Goal: Task Accomplishment & Management: Complete application form

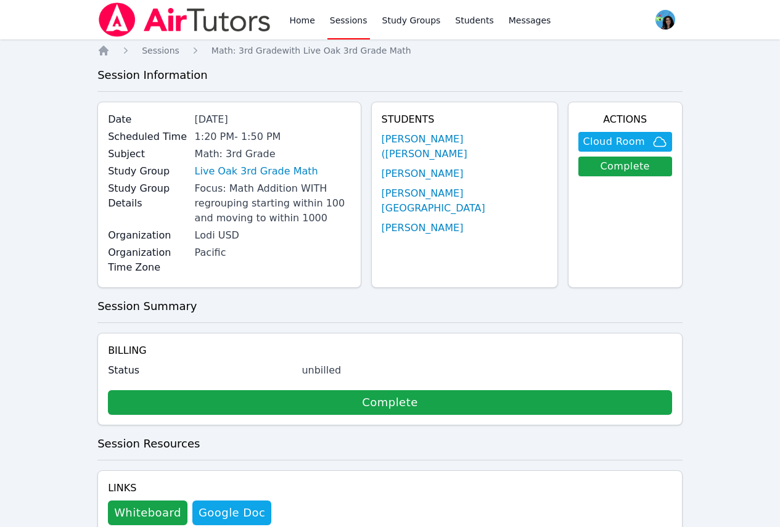
click at [340, 20] on link "Sessions" at bounding box center [349, 19] width 43 height 39
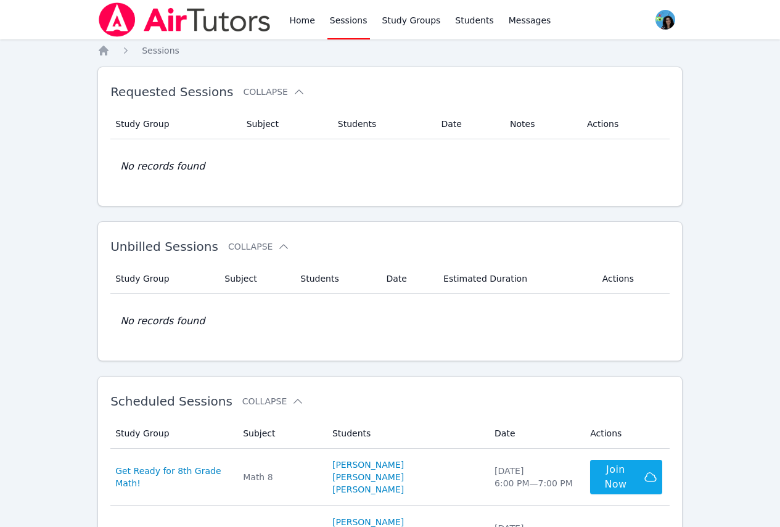
scroll to position [185, 0]
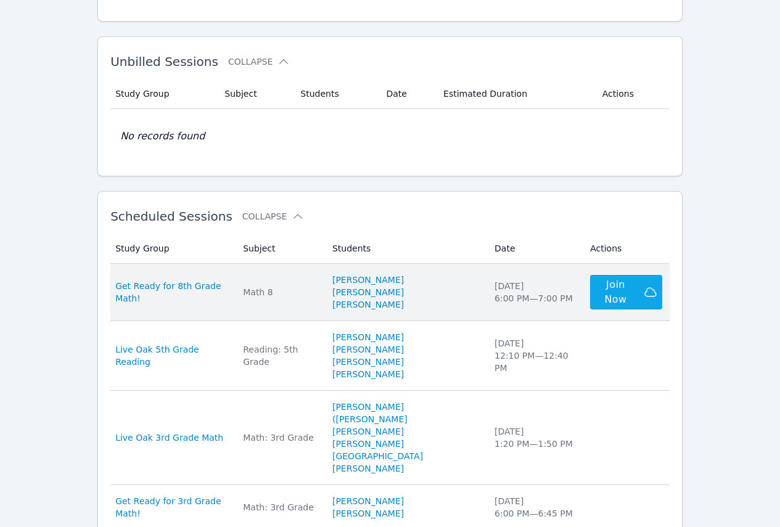
click at [289, 295] on div "Math 8" at bounding box center [280, 292] width 75 height 12
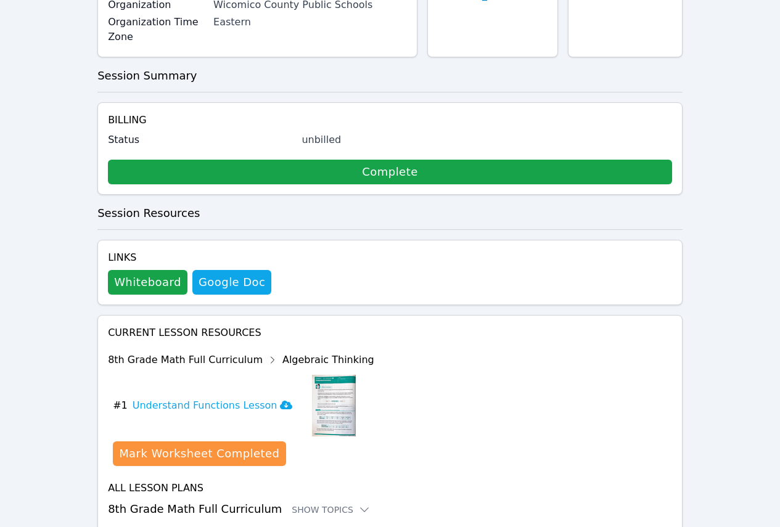
scroll to position [205, 0]
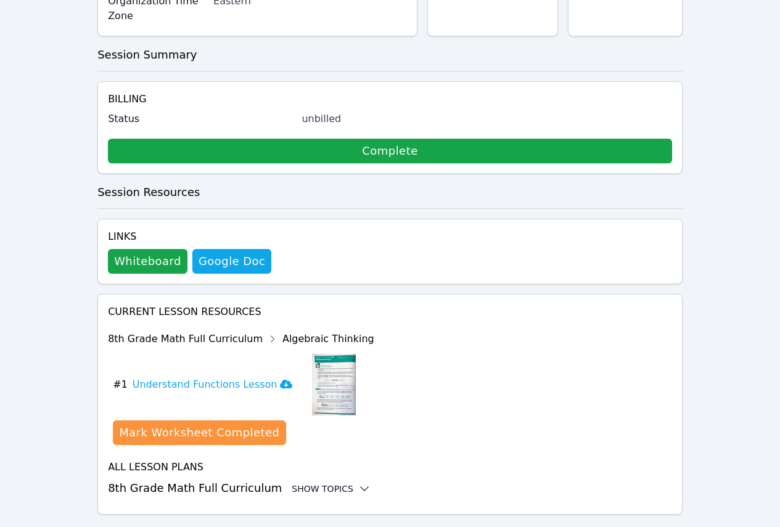
click at [361, 487] on icon at bounding box center [365, 489] width 8 height 4
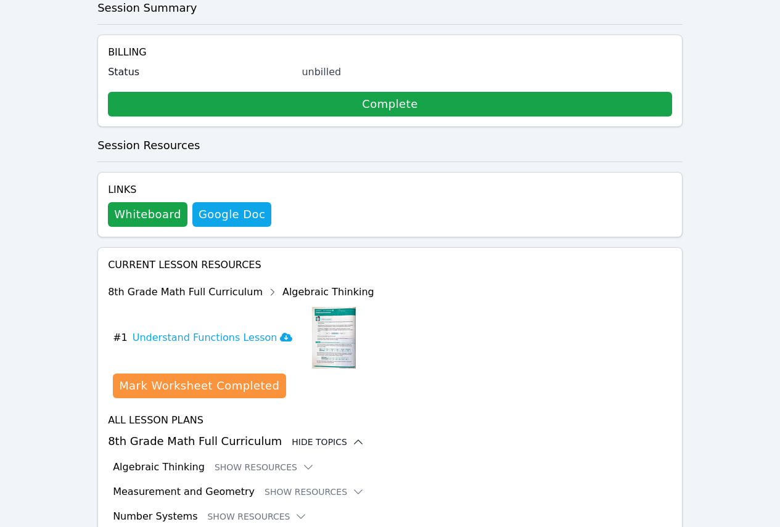
scroll to position [306, 0]
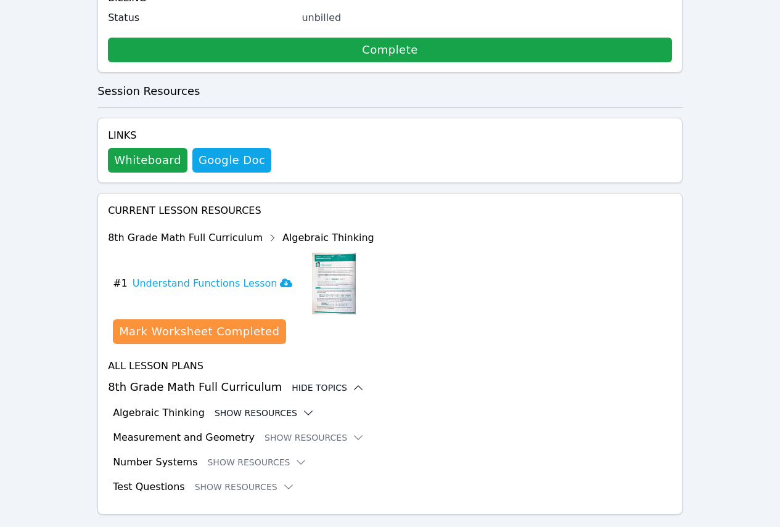
click at [302, 407] on icon at bounding box center [308, 413] width 12 height 12
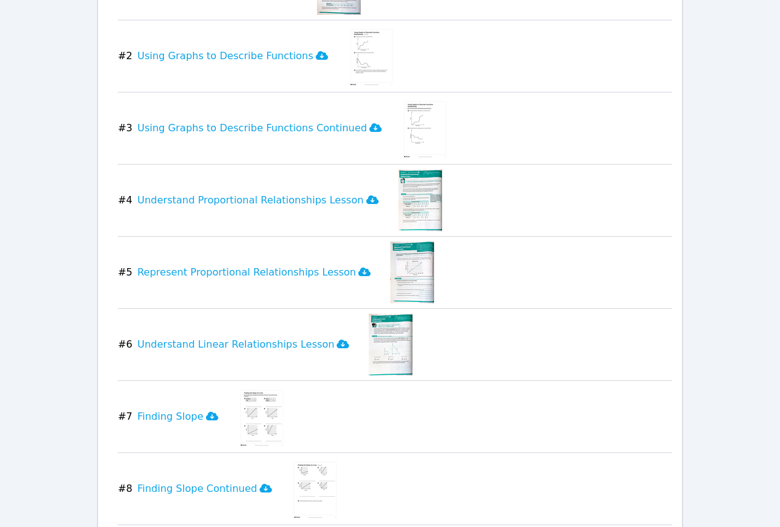
scroll to position [923, 0]
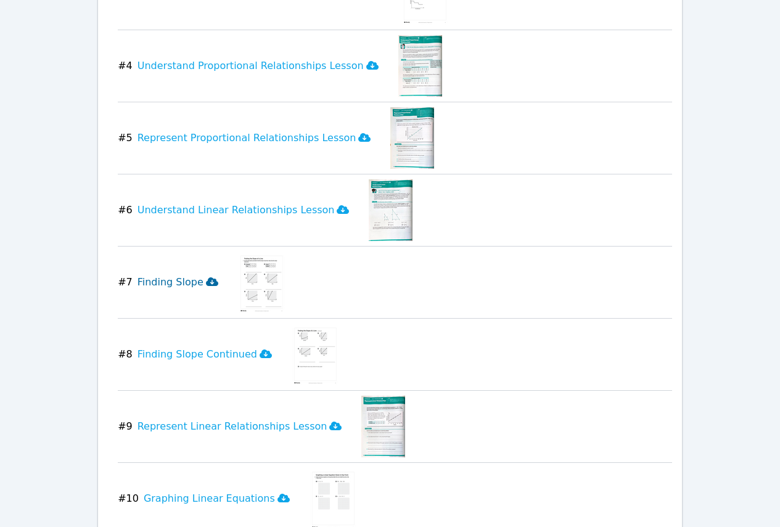
click at [206, 277] on icon at bounding box center [212, 282] width 12 height 10
click at [757, 163] on div "Home Sessions Study Groups Students Messages Open user menu Maya Habou-Klimczak…" at bounding box center [390, 450] width 780 height 2746
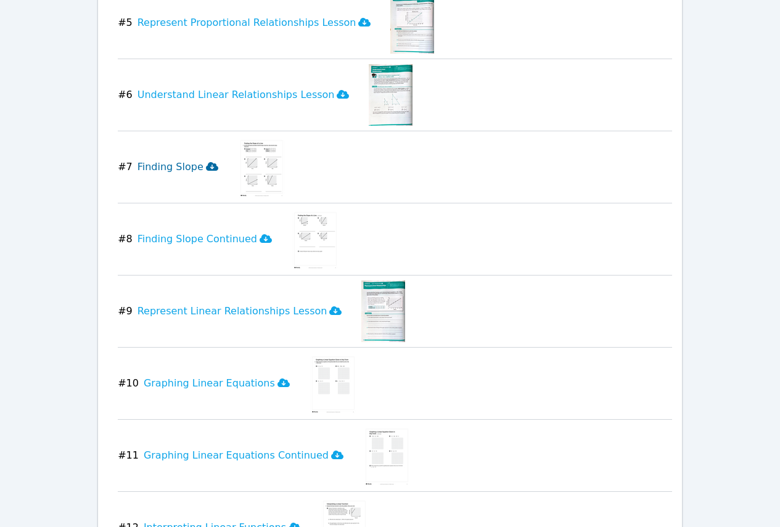
scroll to position [1046, 0]
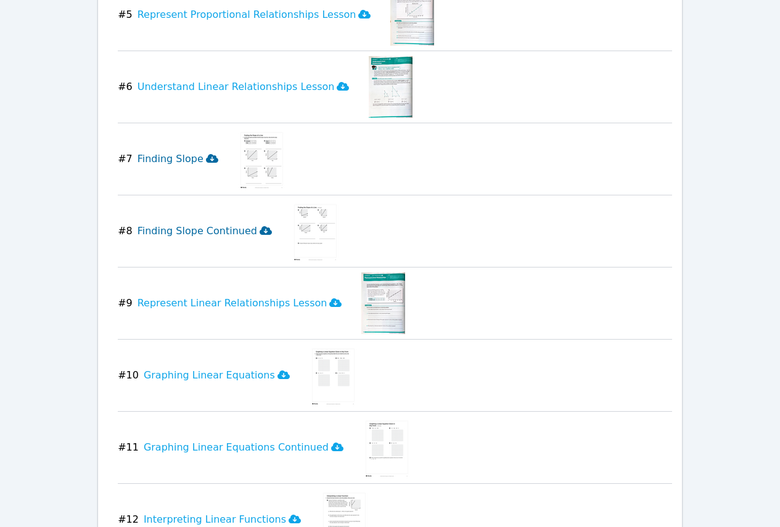
click at [260, 226] on icon at bounding box center [266, 230] width 12 height 9
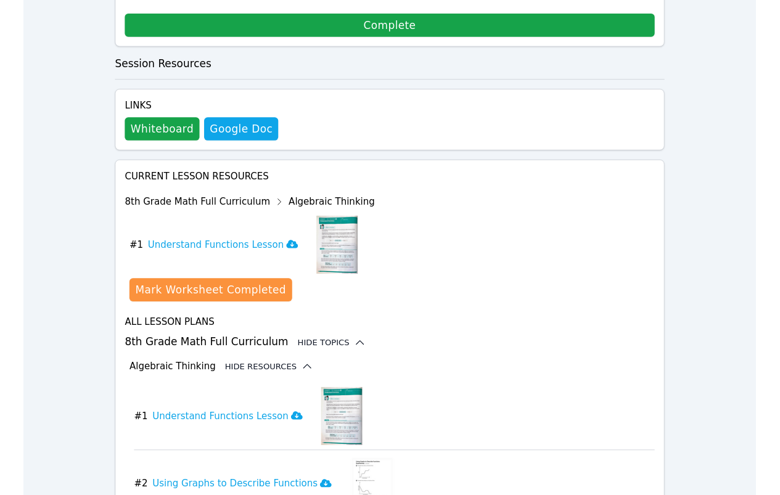
scroll to position [0, 0]
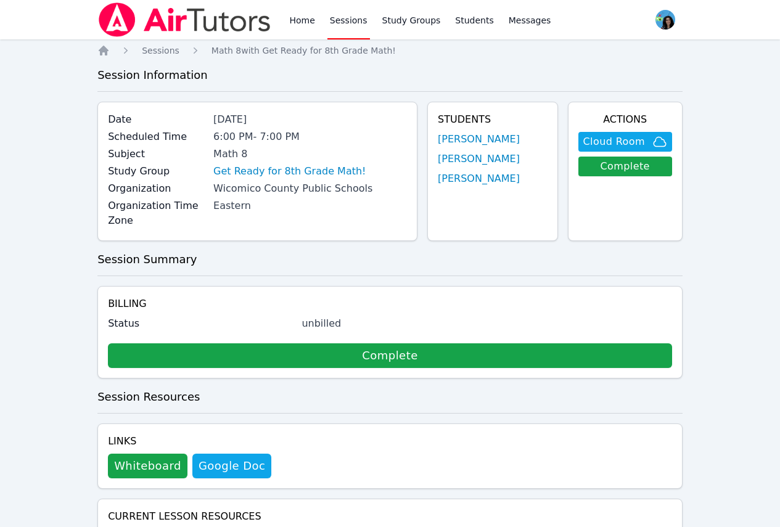
click at [336, 19] on link "Sessions" at bounding box center [349, 19] width 43 height 39
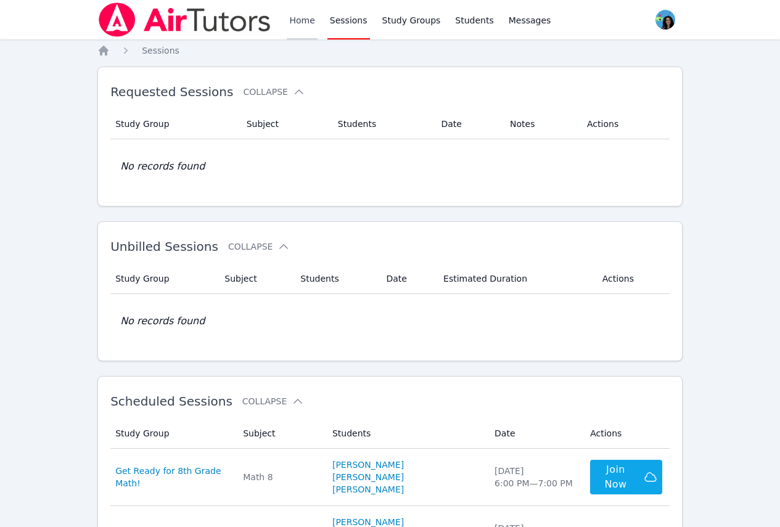
click at [293, 20] on link "Home" at bounding box center [302, 19] width 30 height 39
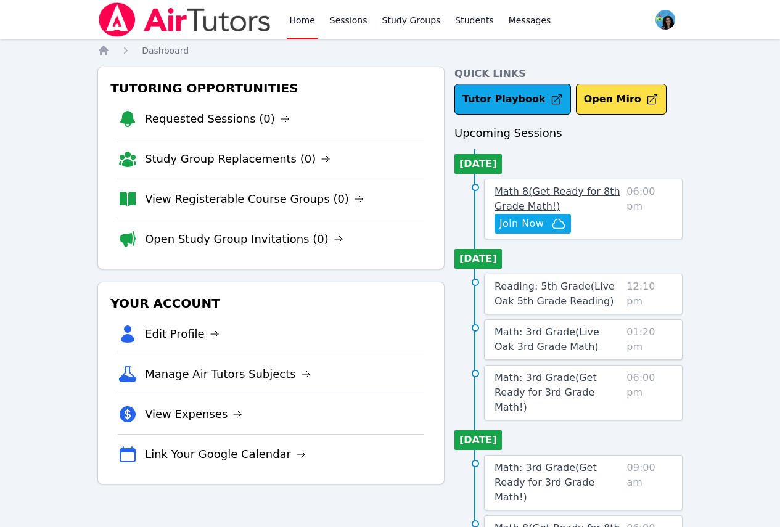
click at [600, 188] on span "Math 8 ( Get Ready for 8th Grade Math! )" at bounding box center [558, 199] width 126 height 27
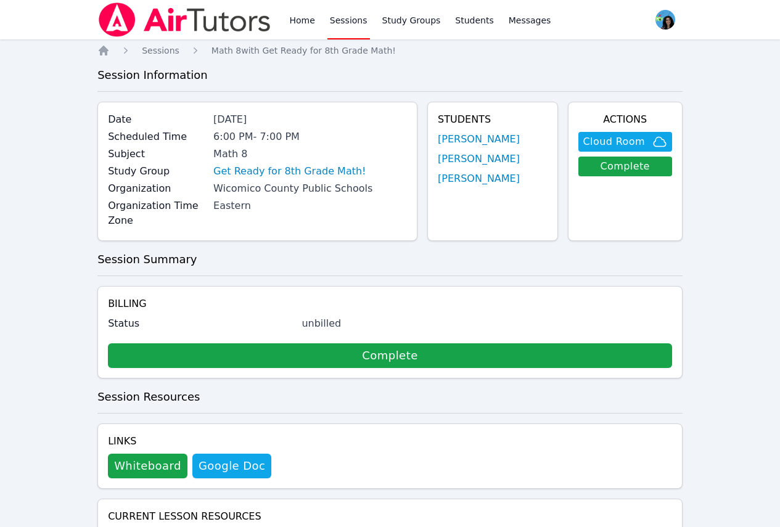
click at [330, 13] on link "Sessions" at bounding box center [349, 19] width 43 height 39
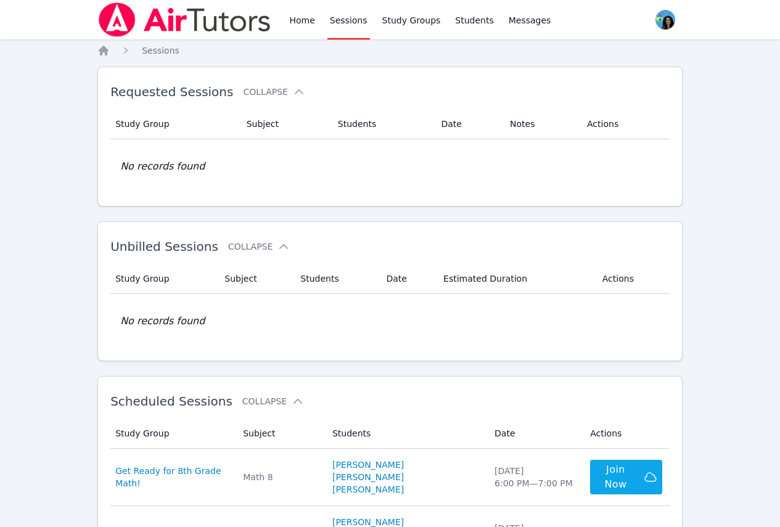
click at [329, 21] on link "Sessions" at bounding box center [349, 19] width 43 height 39
click at [294, 27] on link "Home" at bounding box center [302, 19] width 30 height 39
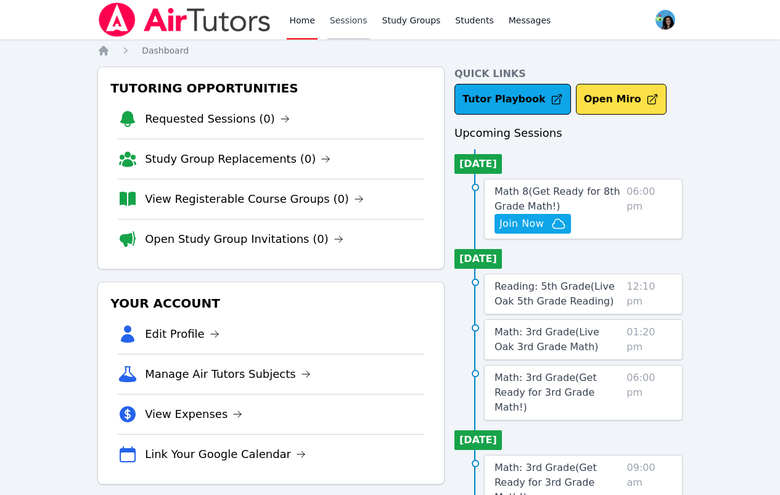
click at [353, 17] on link "Sessions" at bounding box center [349, 19] width 43 height 39
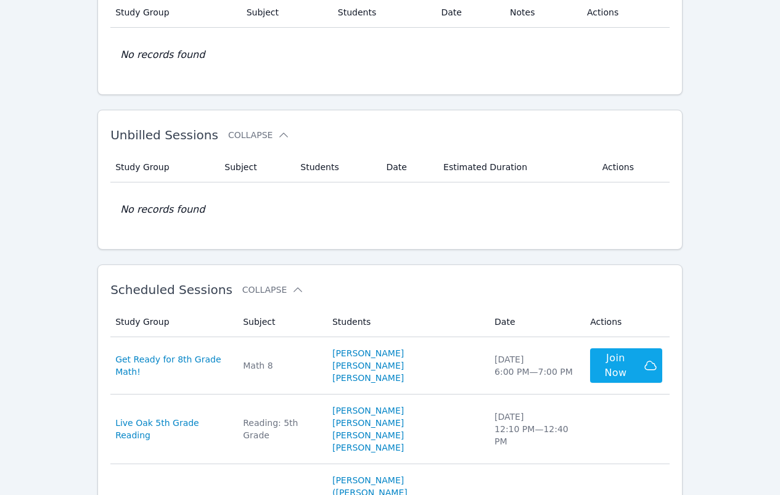
scroll to position [123, 0]
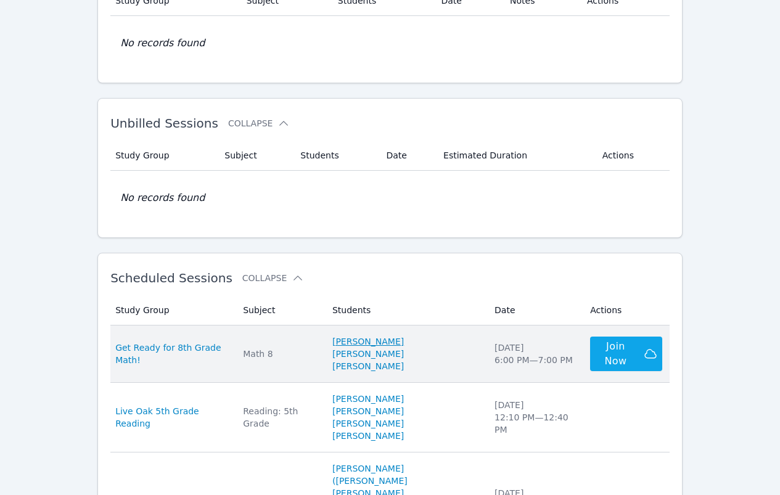
click at [404, 345] on link "[PERSON_NAME]" at bounding box center [368, 342] width 72 height 12
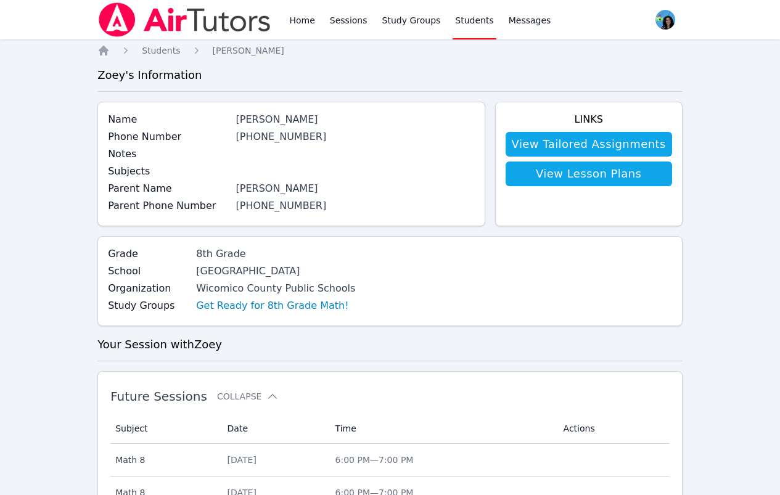
click at [75, 130] on div "Home Sessions Study Groups Students Messages Open user menu Maya Habou-Klimczak…" at bounding box center [390, 445] width 780 height 890
drag, startPoint x: 314, startPoint y: 120, endPoint x: 227, endPoint y: 123, distance: 87.0
click at [227, 123] on div "Name Zoey Cherry" at bounding box center [291, 120] width 366 height 17
copy div "[PERSON_NAME]"
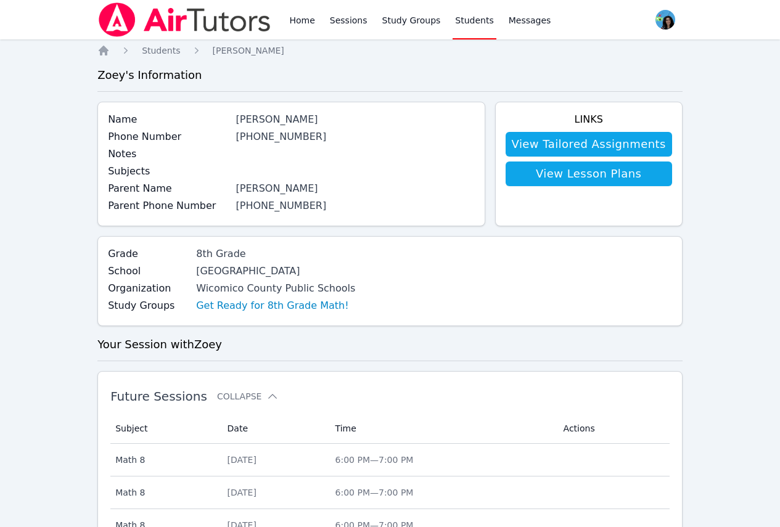
click at [20, 237] on div "Home Sessions Study Groups Students Messages Open user menu Maya Habou-Klimczak…" at bounding box center [390, 445] width 780 height 890
click at [350, 18] on link "Sessions" at bounding box center [349, 19] width 43 height 39
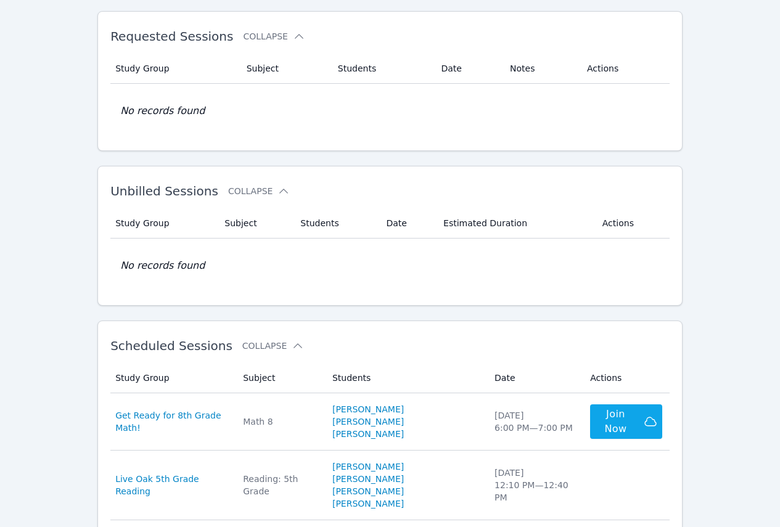
scroll to position [123, 0]
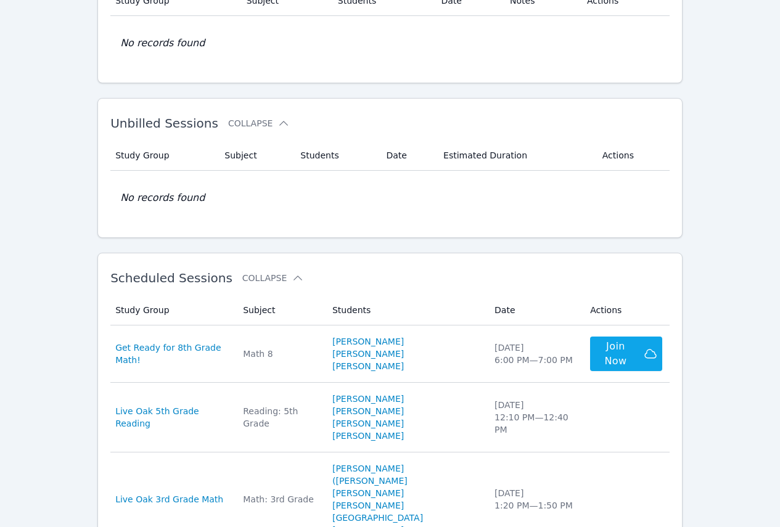
click at [737, 329] on div "Home Sessions Study Groups Students Messages Open user menu Maya Habou-Klimczak…" at bounding box center [390, 489] width 780 height 1224
click at [2, 163] on div "Home Sessions Study Groups Students Messages Open user menu Maya Habou-Klimczak…" at bounding box center [390, 489] width 780 height 1224
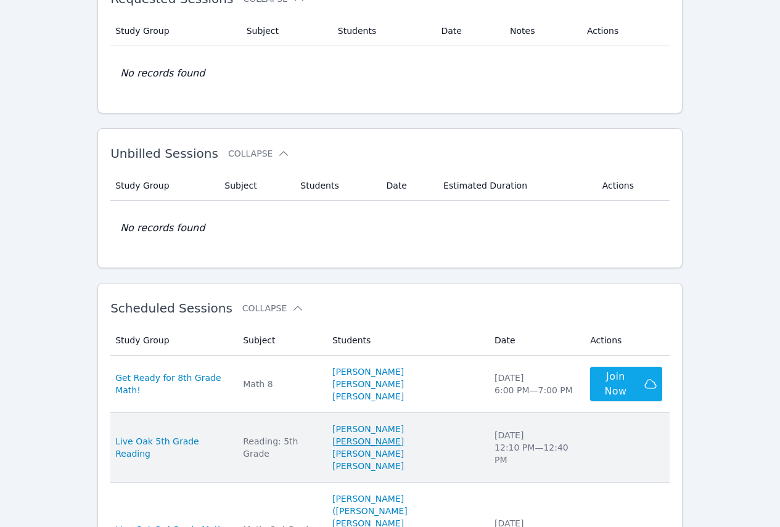
scroll to position [247, 0]
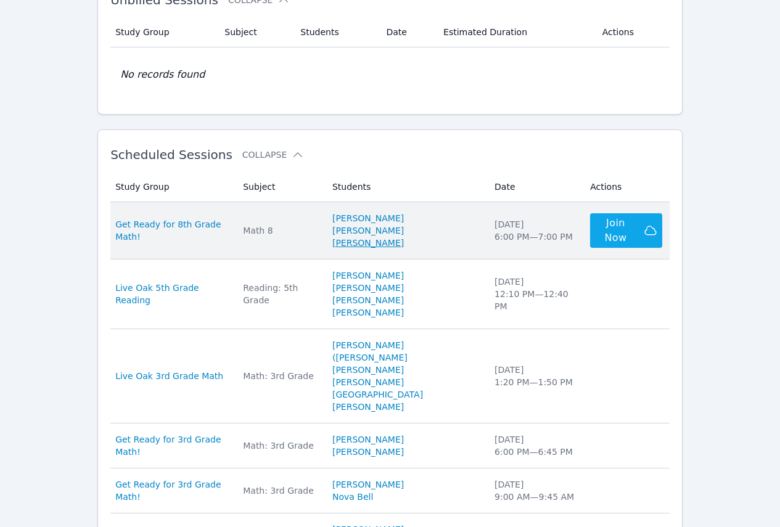
click at [392, 245] on link "[PERSON_NAME]" at bounding box center [368, 243] width 72 height 12
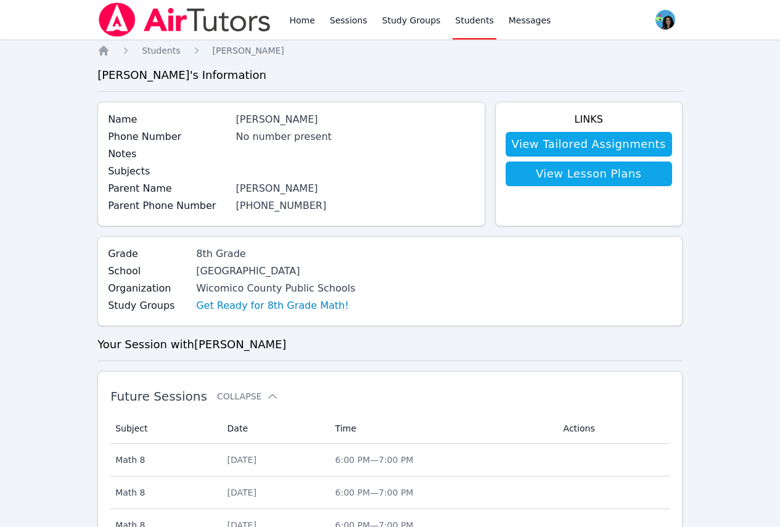
click at [726, 61] on div "Home Sessions Study Groups Students Messages Open user menu Maya Habou-Klimczak…" at bounding box center [390, 428] width 780 height 857
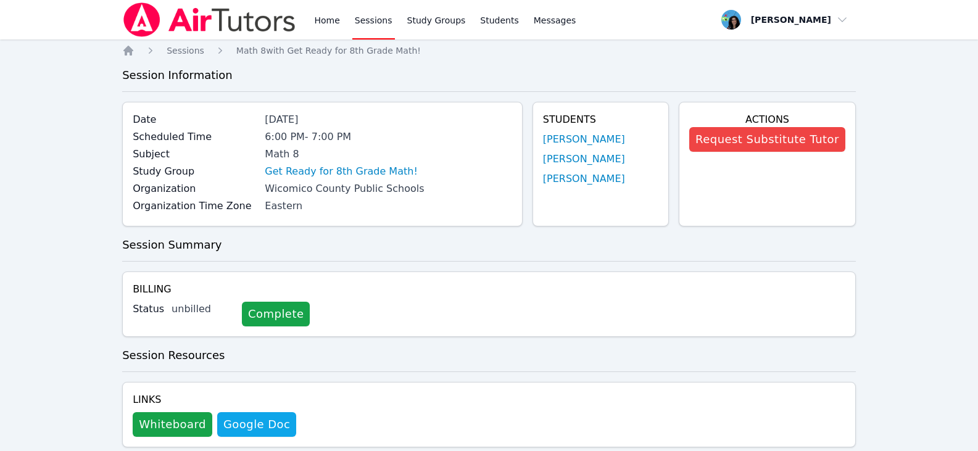
click at [377, 23] on link "Sessions" at bounding box center [373, 19] width 43 height 39
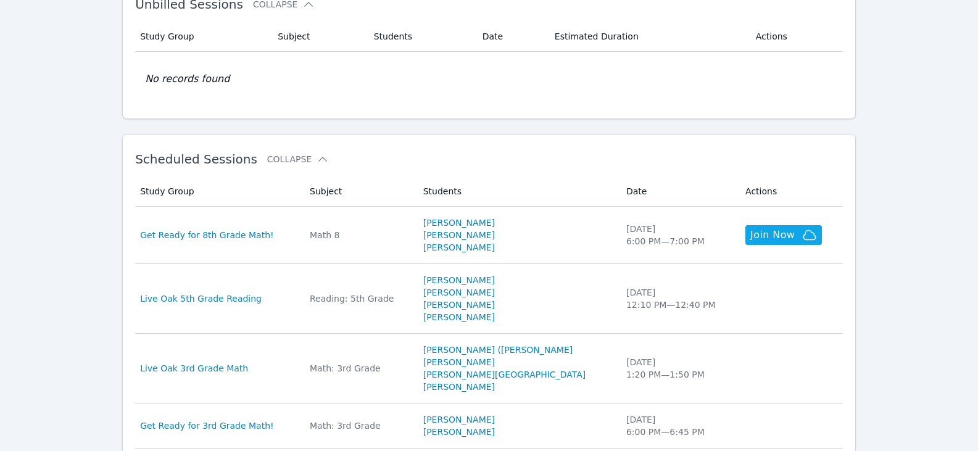
scroll to position [247, 0]
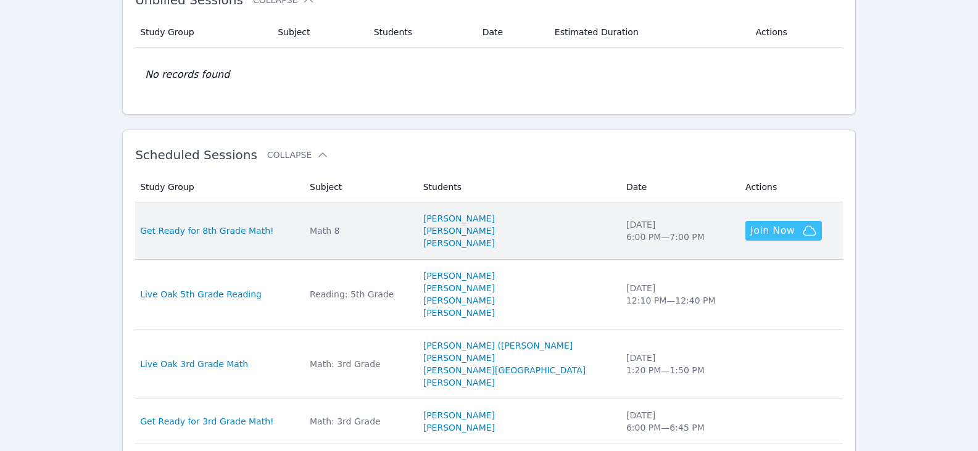
click at [750, 231] on span "Join Now" at bounding box center [772, 230] width 44 height 15
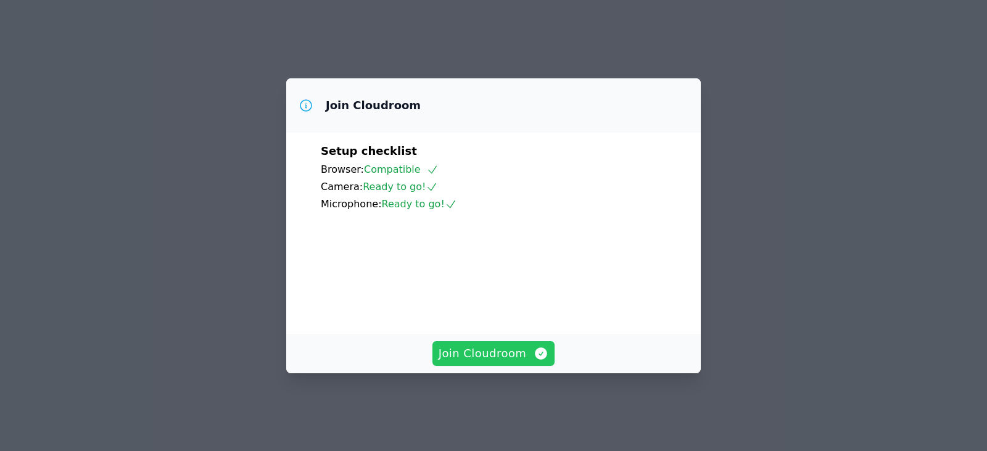
click at [525, 359] on span "Join Cloudroom" at bounding box center [494, 353] width 110 height 17
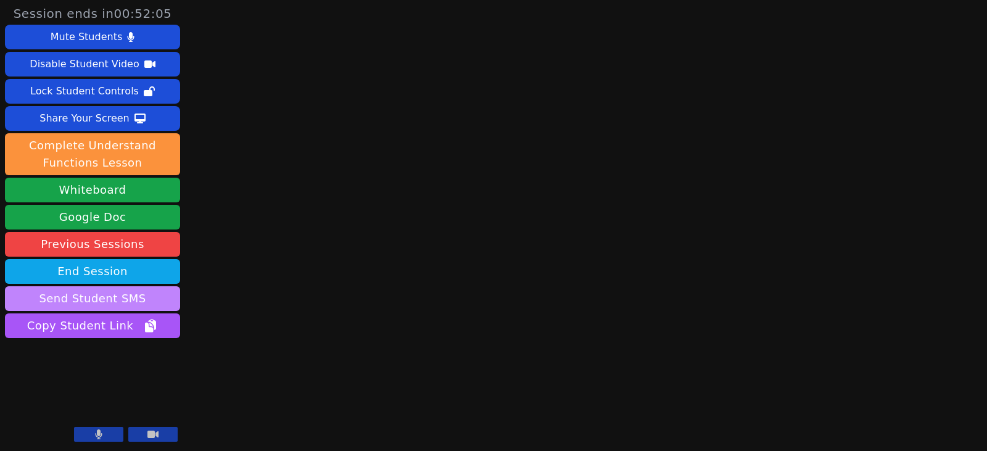
click at [123, 301] on button "Send Student SMS" at bounding box center [92, 298] width 175 height 25
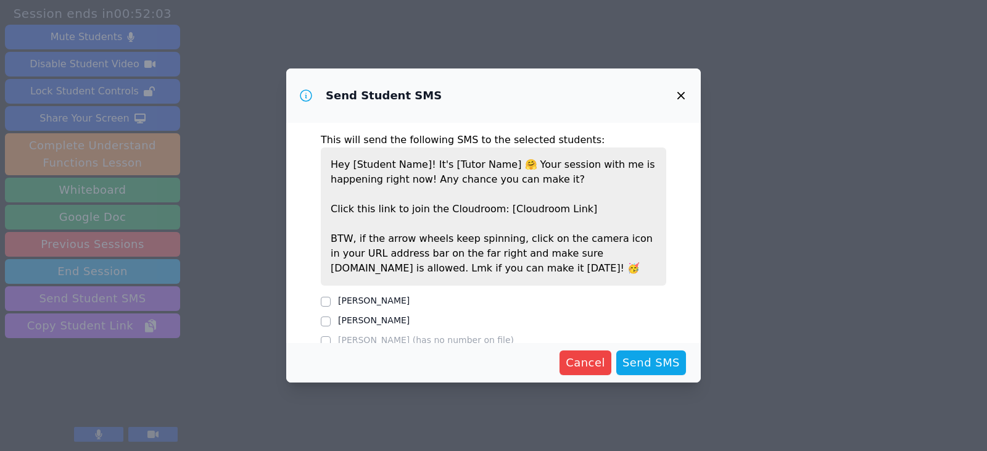
scroll to position [22, 0]
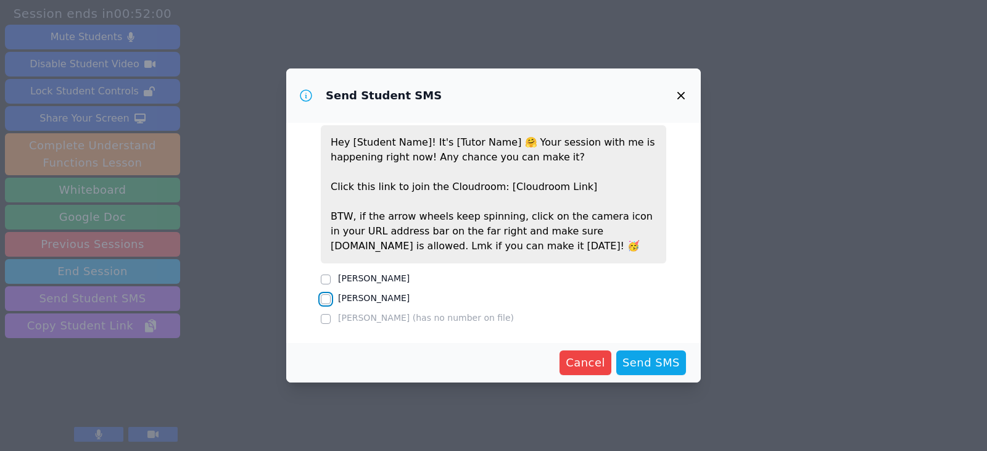
click at [323, 299] on input "[PERSON_NAME]" at bounding box center [326, 299] width 10 height 10
checkbox input "true"
click at [322, 279] on input "[PERSON_NAME]" at bounding box center [326, 279] width 10 height 10
checkbox input "true"
click at [661, 369] on span "Send SMS" at bounding box center [650, 362] width 57 height 17
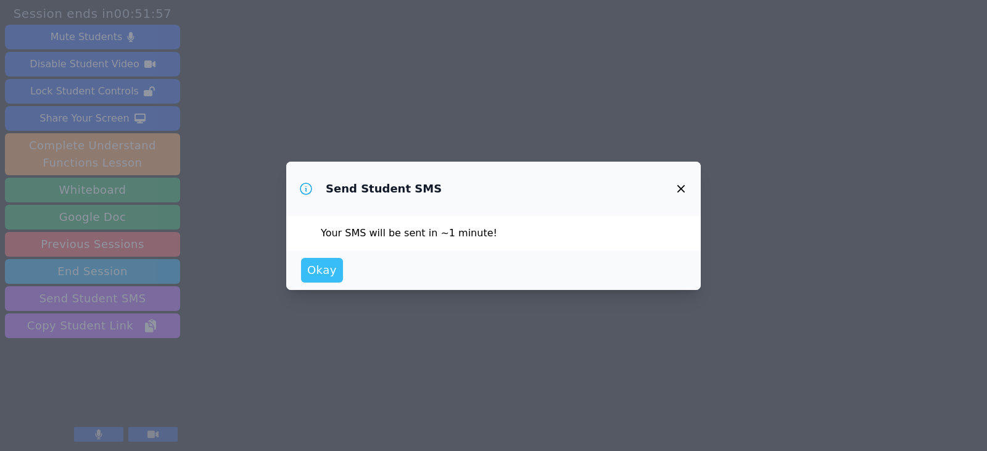
click at [330, 273] on span "Okay" at bounding box center [322, 270] width 30 height 17
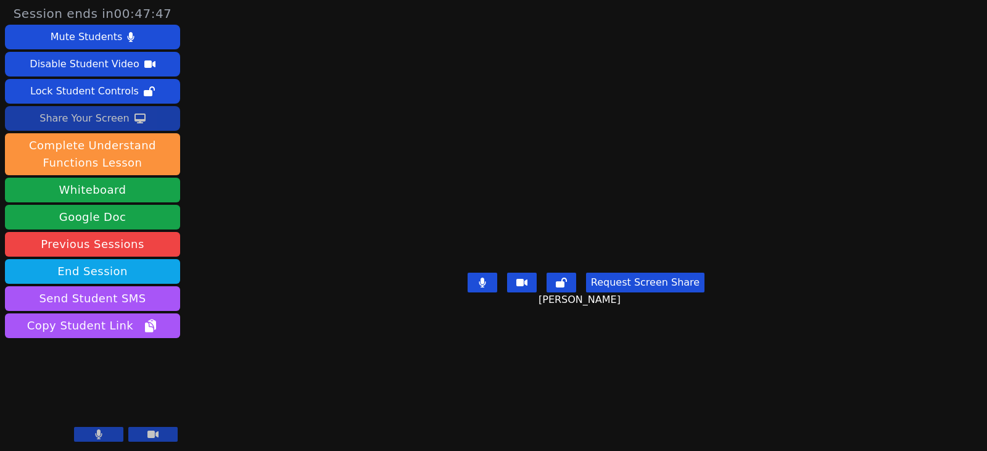
click at [111, 120] on div "Share Your Screen" at bounding box center [84, 119] width 90 height 20
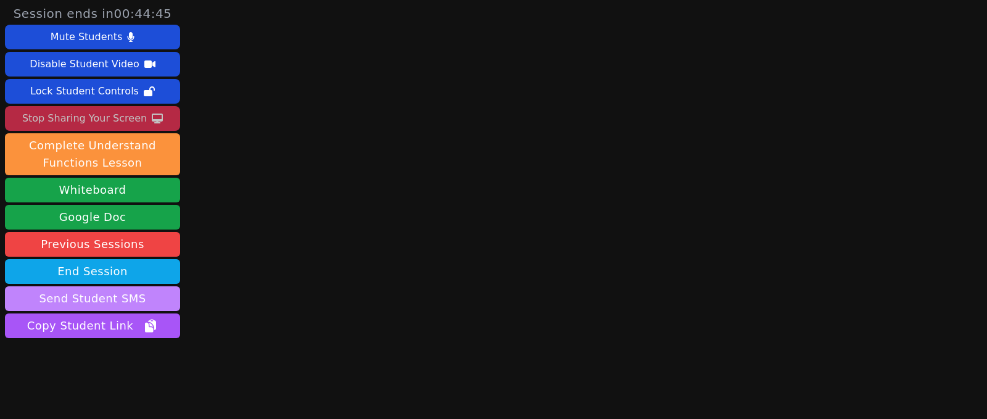
click at [150, 295] on button "Send Student SMS" at bounding box center [92, 298] width 175 height 25
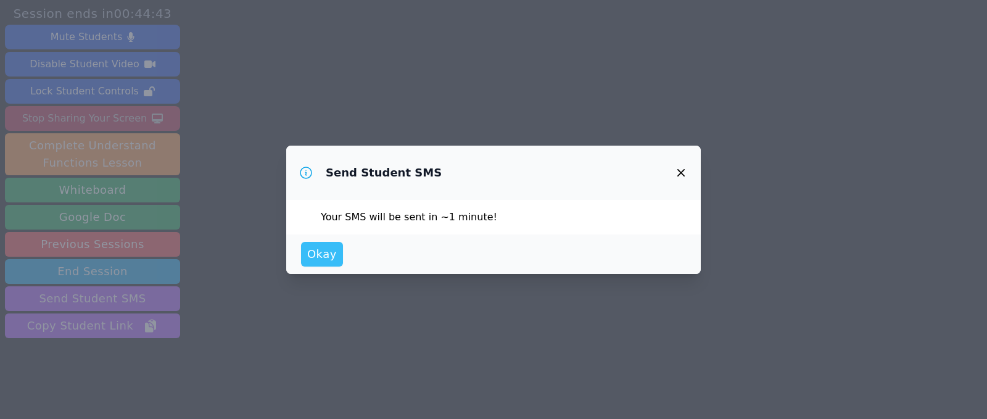
click at [336, 260] on button "Okay" at bounding box center [322, 254] width 42 height 25
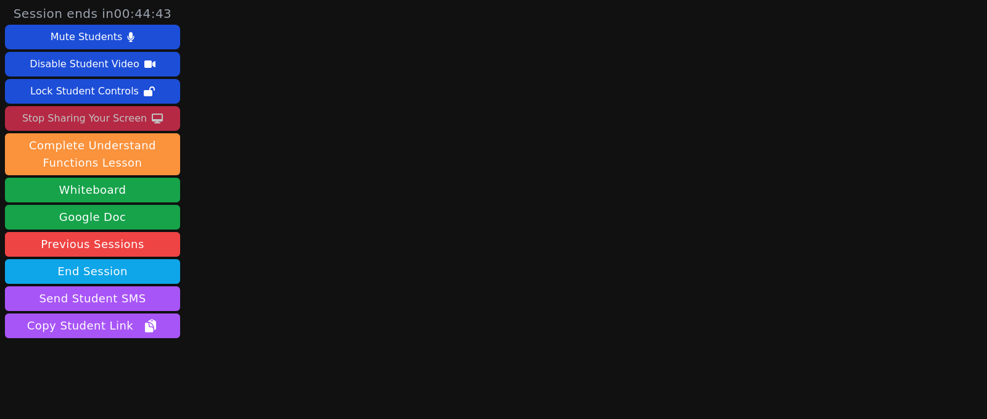
click at [117, 110] on div "Stop Sharing Your Screen" at bounding box center [84, 119] width 125 height 20
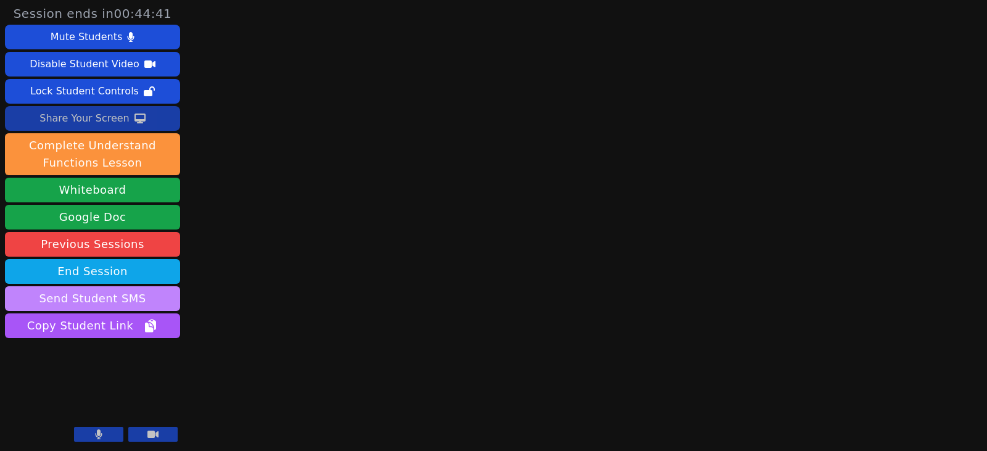
click at [108, 300] on button "Send Student SMS" at bounding box center [92, 298] width 175 height 25
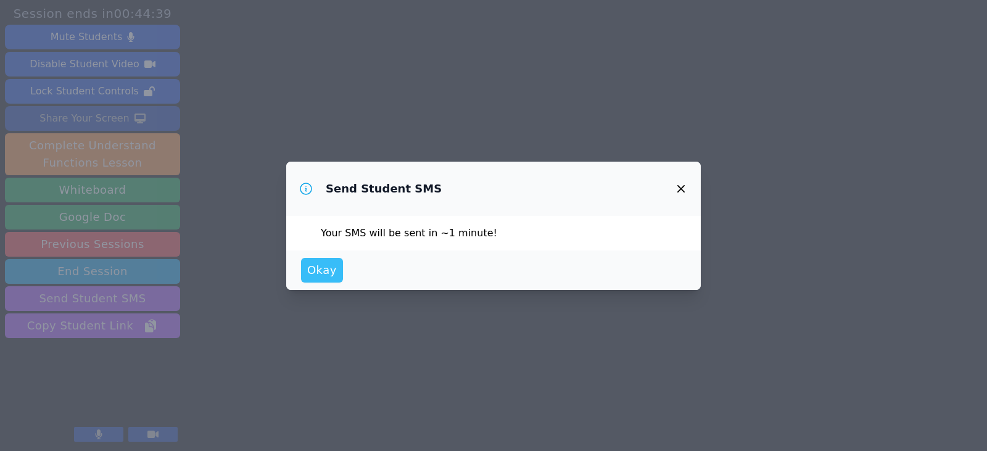
click at [333, 277] on span "Okay" at bounding box center [322, 270] width 30 height 17
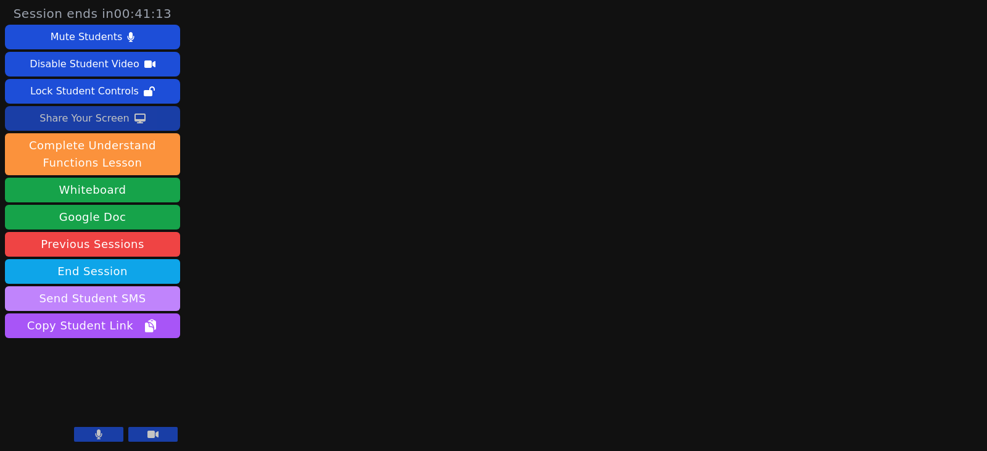
click at [142, 297] on button "Send Student SMS" at bounding box center [92, 298] width 175 height 25
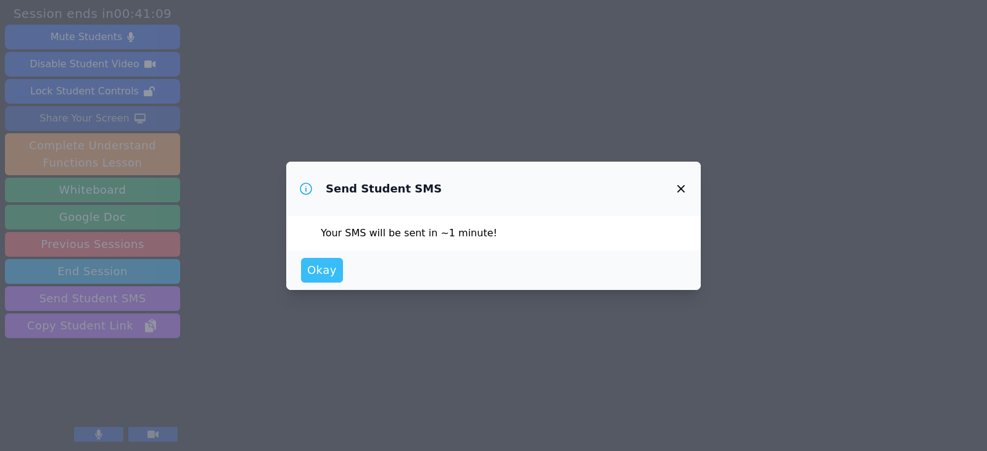
click at [324, 269] on span "Okay" at bounding box center [322, 270] width 30 height 17
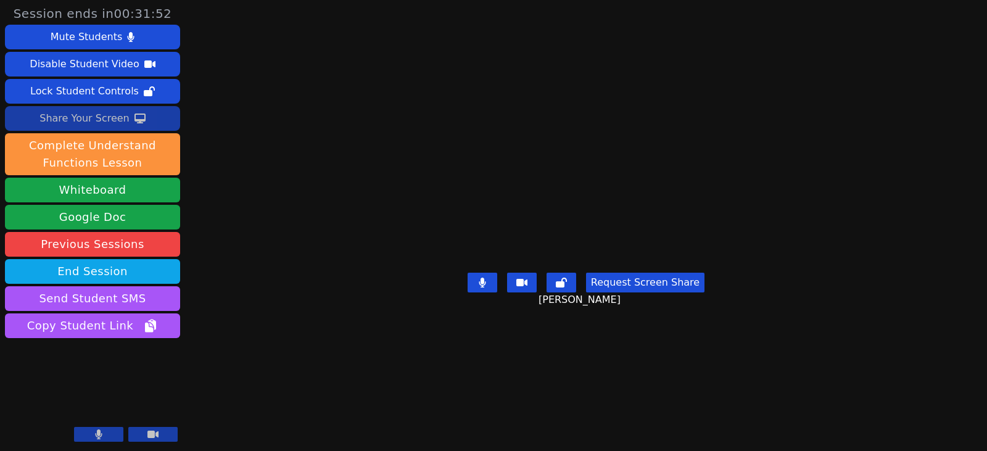
click at [139, 126] on button "Share Your Screen" at bounding box center [92, 118] width 175 height 25
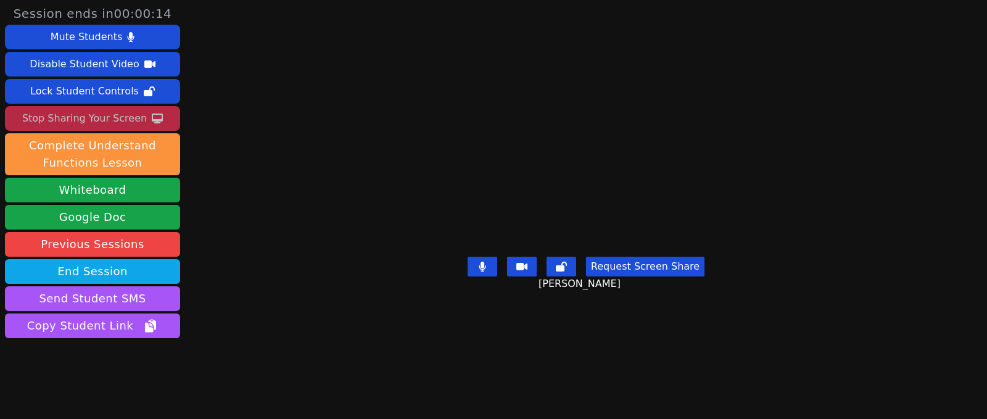
click at [124, 118] on div "Stop Sharing Your Screen" at bounding box center [84, 119] width 125 height 20
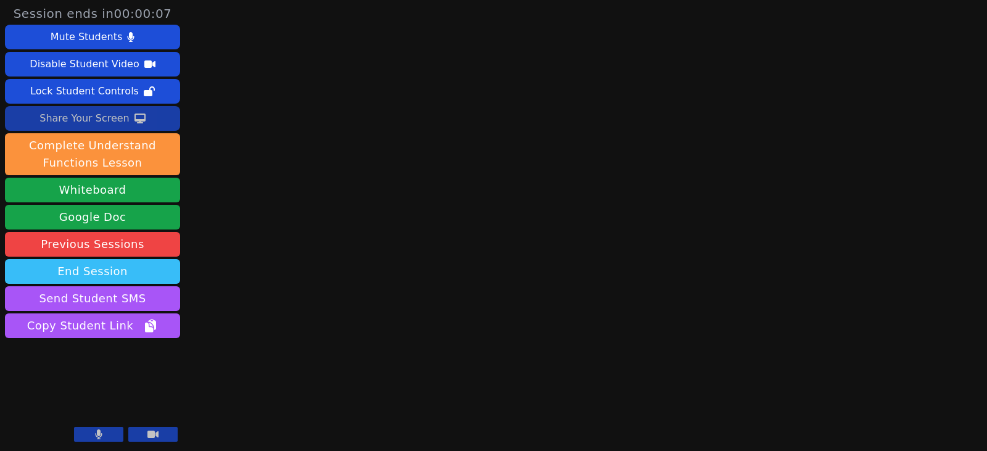
click at [161, 268] on button "End Session" at bounding box center [92, 271] width 175 height 25
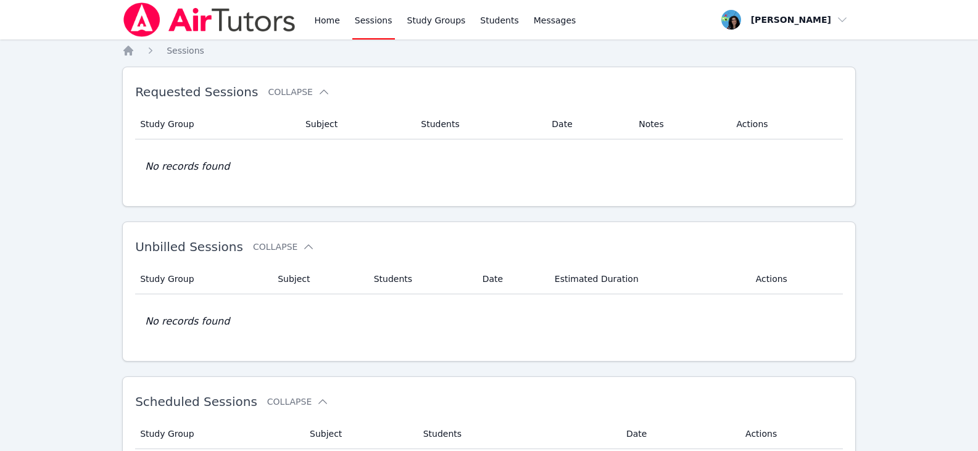
click at [377, 20] on link "Sessions" at bounding box center [373, 19] width 43 height 39
click at [435, 27] on link "Study Groups" at bounding box center [437, 19] width 64 height 39
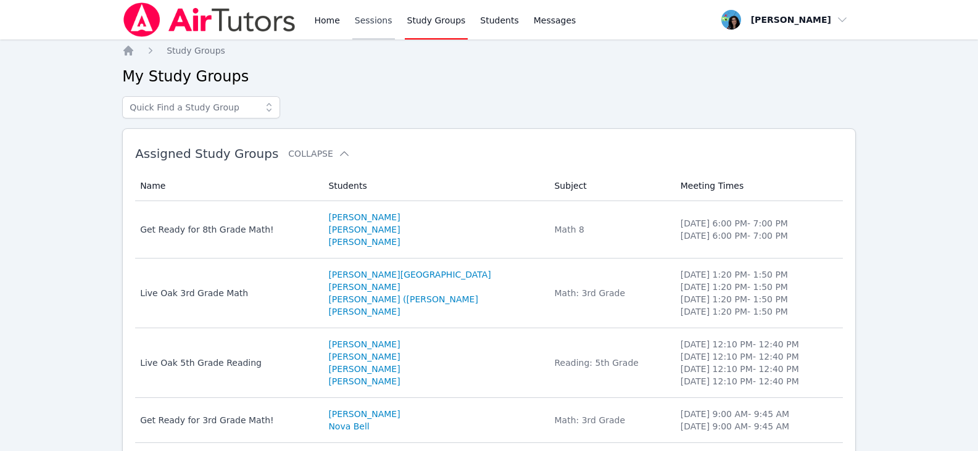
click at [355, 31] on link "Sessions" at bounding box center [373, 19] width 43 height 39
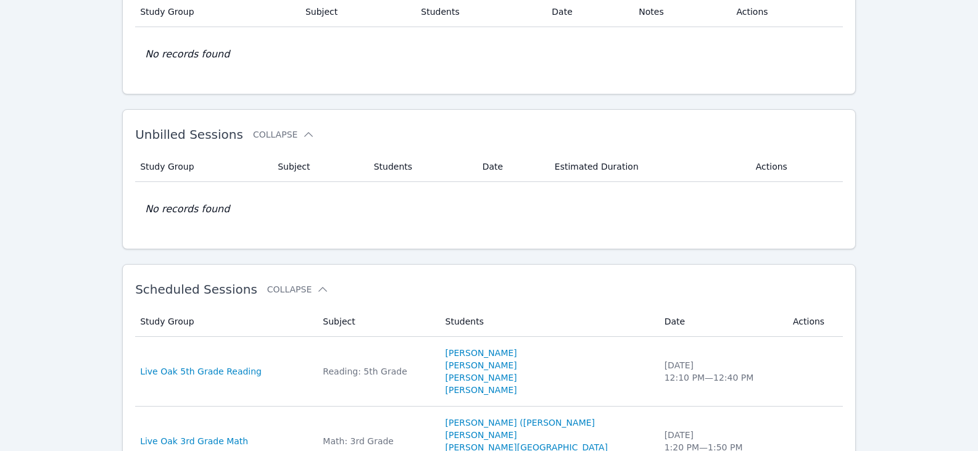
scroll to position [123, 0]
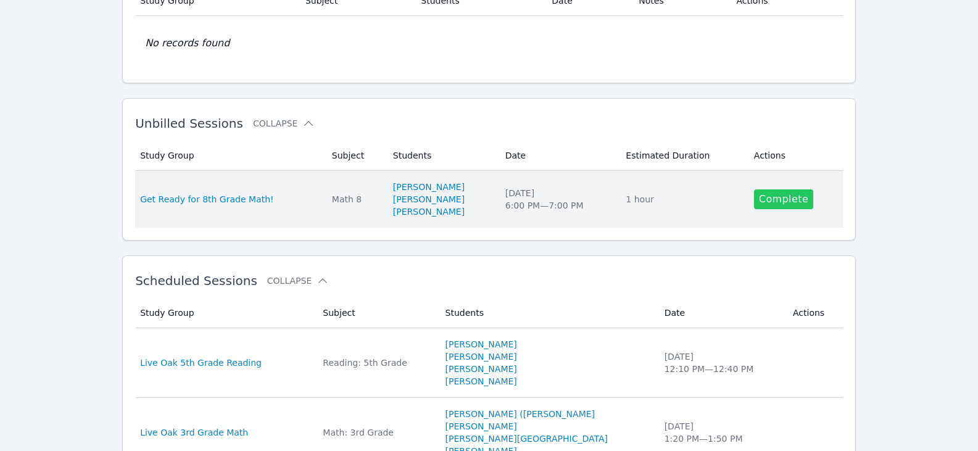
click at [781, 196] on link "Complete" at bounding box center [783, 199] width 59 height 20
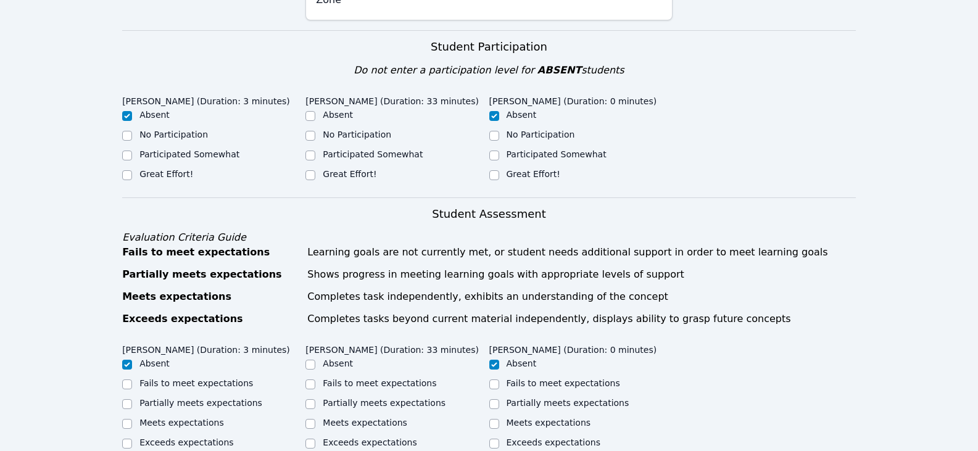
scroll to position [247, 0]
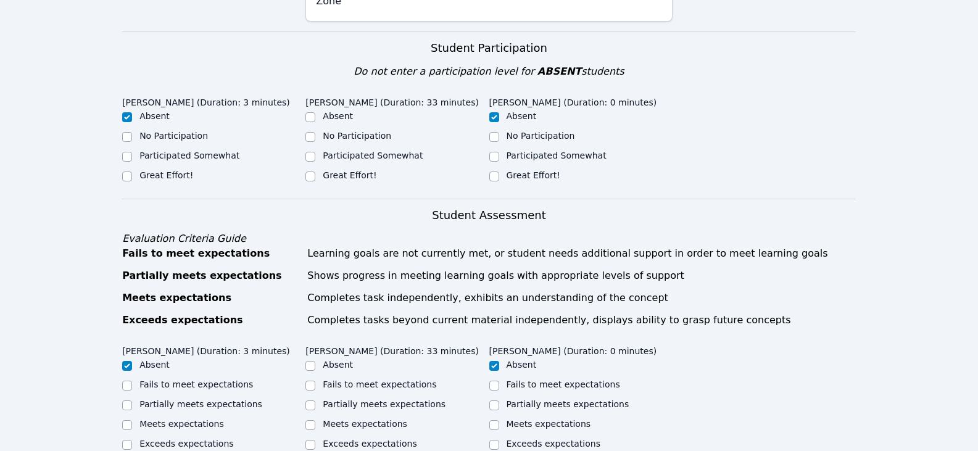
click at [335, 170] on label "Great Effort!" at bounding box center [350, 175] width 54 height 10
click at [315, 171] on input "Great Effort!" at bounding box center [310, 176] width 10 height 10
checkbox input "true"
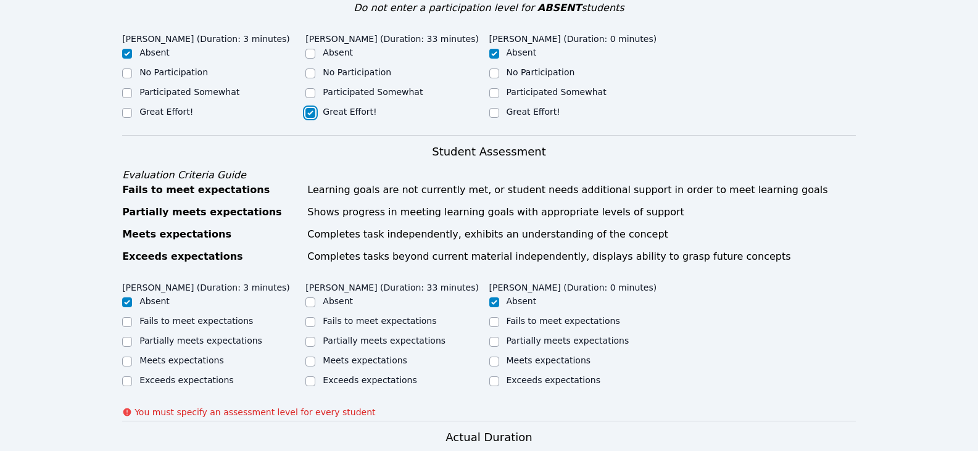
scroll to position [370, 0]
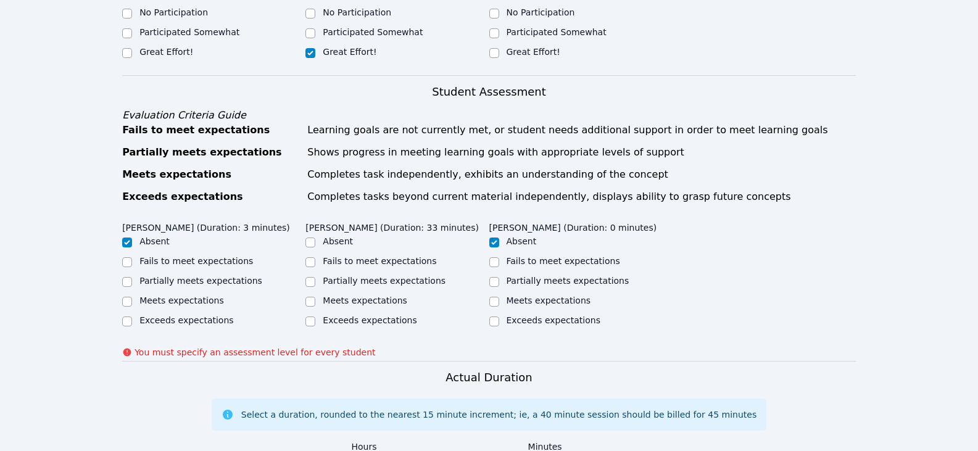
click at [369, 276] on label "Partially meets expectations" at bounding box center [384, 281] width 123 height 10
click at [315, 277] on input "Partially meets expectations" at bounding box center [310, 282] width 10 height 10
checkbox input "true"
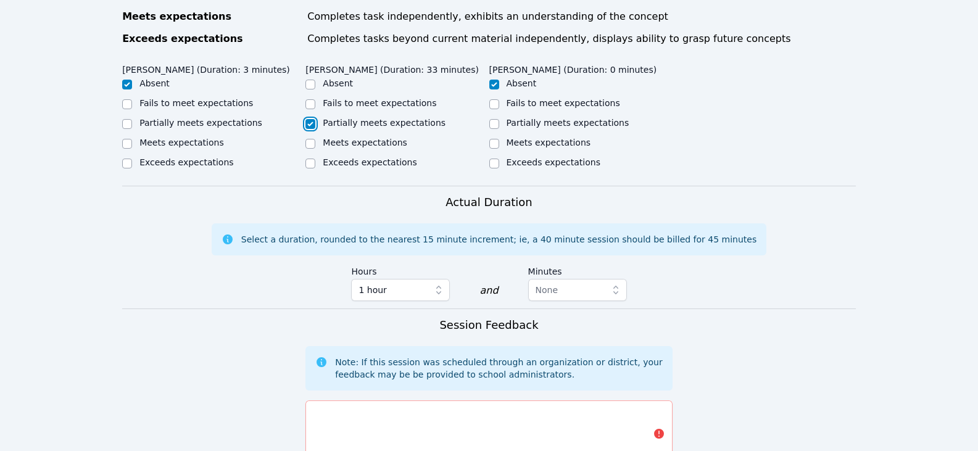
scroll to position [617, 0]
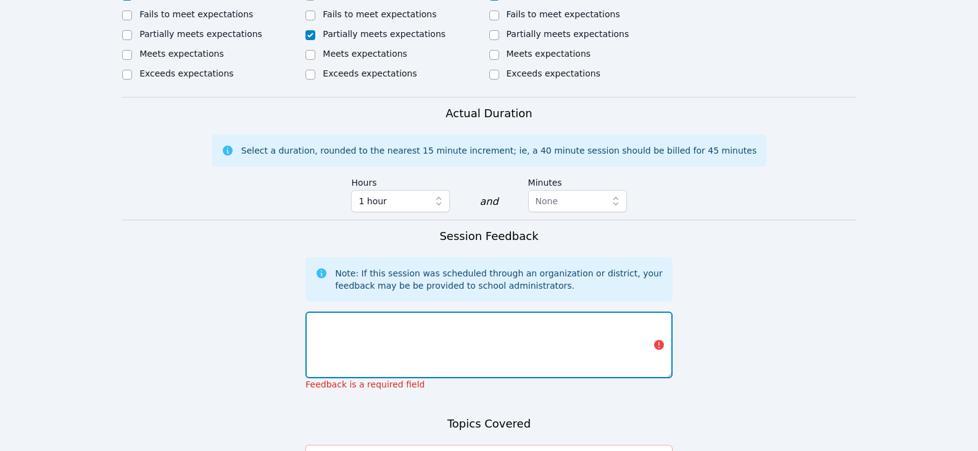
click at [537, 334] on textarea at bounding box center [488, 344] width 366 height 67
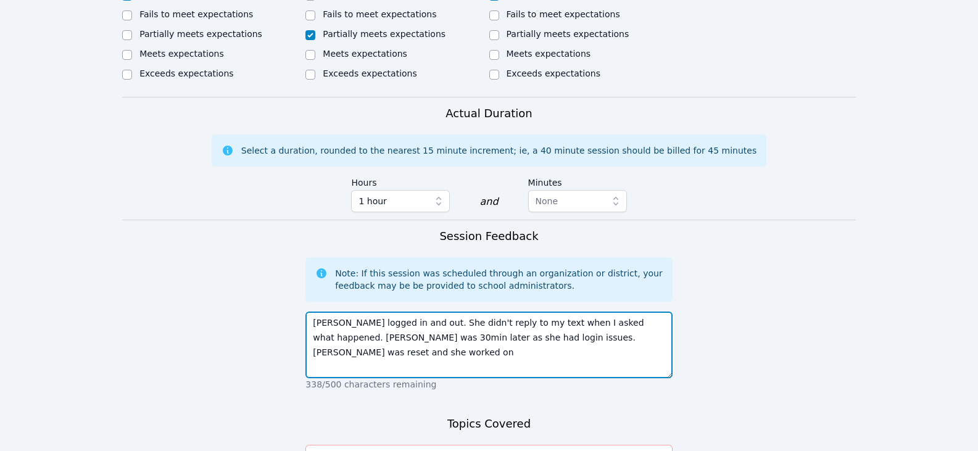
click at [619, 335] on textarea "[PERSON_NAME] logged in and out. She didn't reply to my text when I asked what …" at bounding box center [488, 344] width 366 height 67
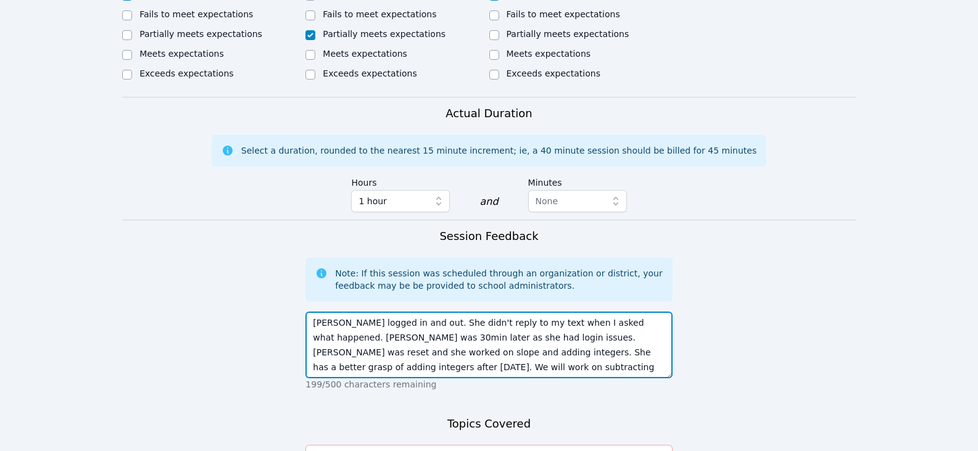
click at [533, 343] on textarea "[PERSON_NAME] logged in and out. She didn't reply to my text when I asked what …" at bounding box center [488, 344] width 366 height 67
drag, startPoint x: 605, startPoint y: 325, endPoint x: 577, endPoint y: 324, distance: 28.4
click at [577, 324] on textarea "[PERSON_NAME] logged in and out. She didn't reply to my text when I asked what …" at bounding box center [488, 344] width 366 height 67
click at [518, 350] on textarea "[PERSON_NAME] logged in and out. She didn't reply to my text when I asked what …" at bounding box center [488, 344] width 366 height 67
click at [385, 341] on textarea "[PERSON_NAME] logged in and out. She didn't reply to my text when I asked what …" at bounding box center [488, 344] width 366 height 67
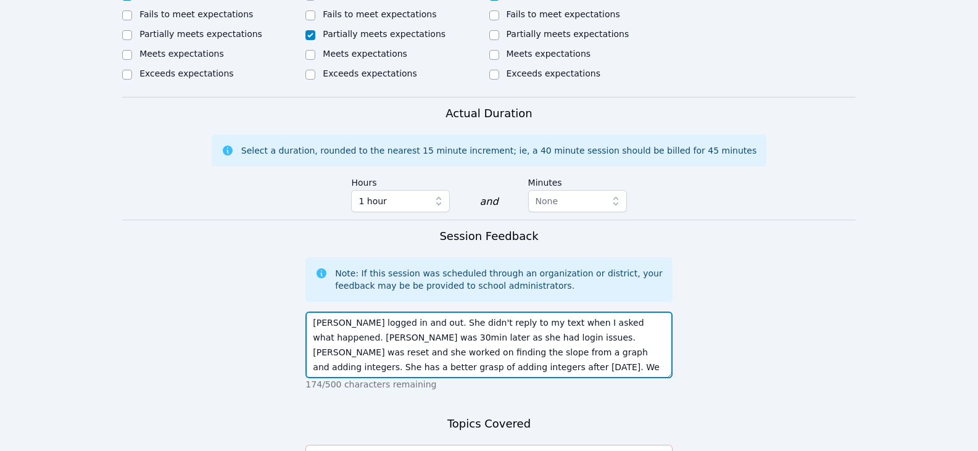
click at [468, 345] on textarea "[PERSON_NAME] logged in and out. She didn't reply to my text when I asked what …" at bounding box center [488, 344] width 366 height 67
click at [524, 351] on textarea "[PERSON_NAME] logged in and out. She didn't reply to my text when I asked what …" at bounding box center [488, 344] width 366 height 67
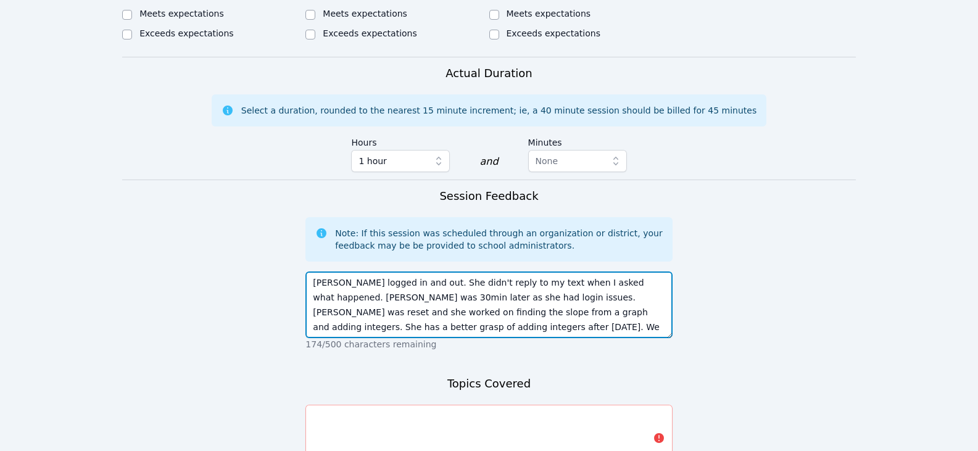
scroll to position [678, 0]
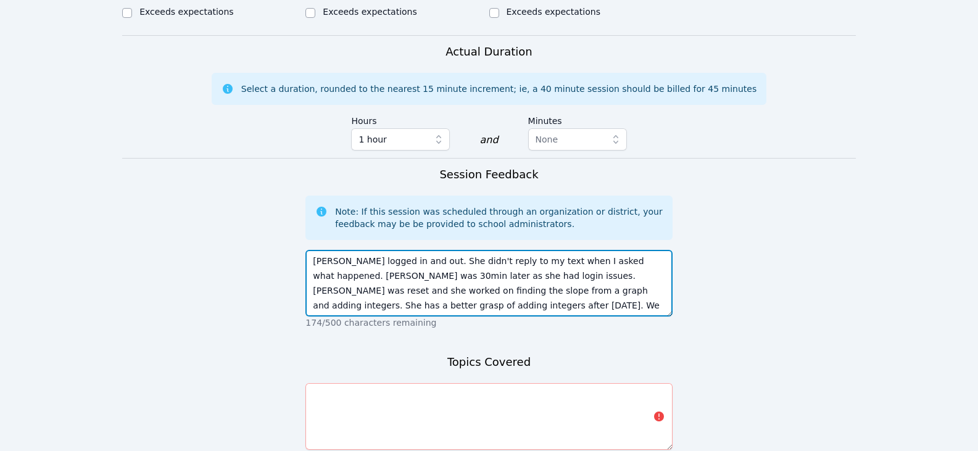
type textarea "[PERSON_NAME] logged in and out. She didn't reply to my text when I asked what …"
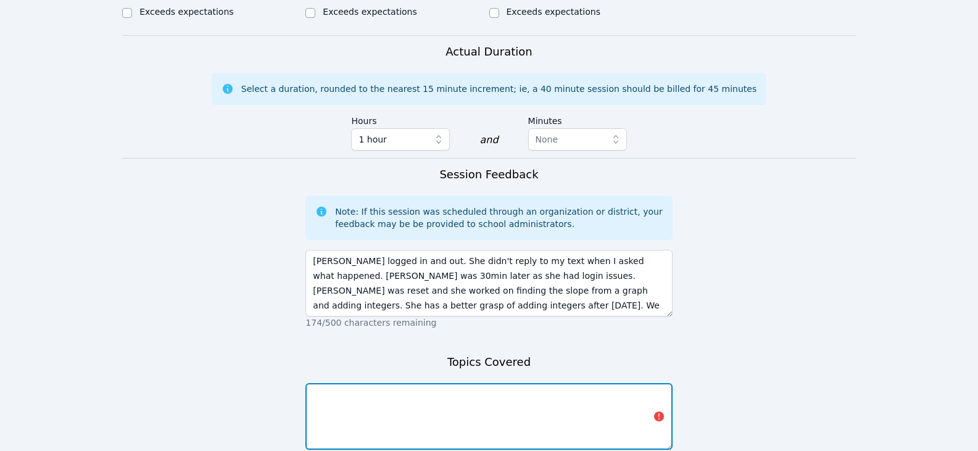
click at [476, 385] on textarea at bounding box center [488, 416] width 366 height 67
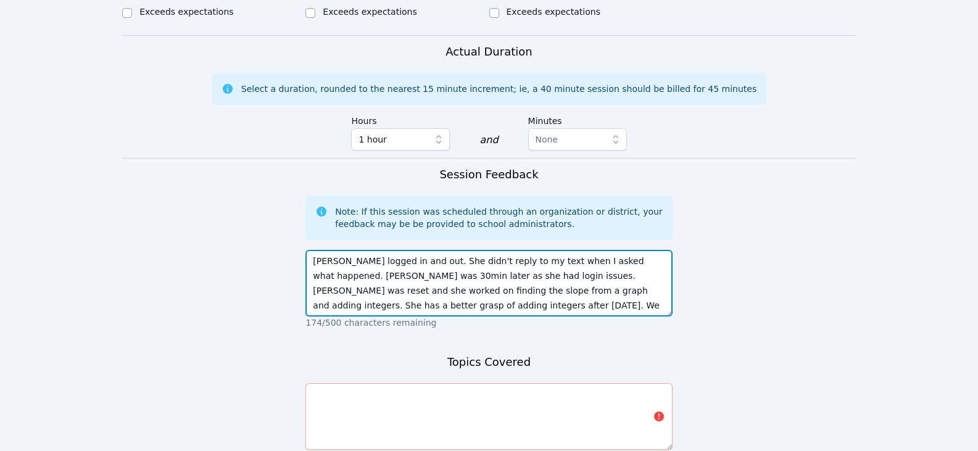
drag, startPoint x: 585, startPoint y: 264, endPoint x: 363, endPoint y: 278, distance: 221.9
click at [363, 278] on textarea "[PERSON_NAME] logged in and out. She didn't reply to my text when I asked what …" at bounding box center [488, 283] width 366 height 67
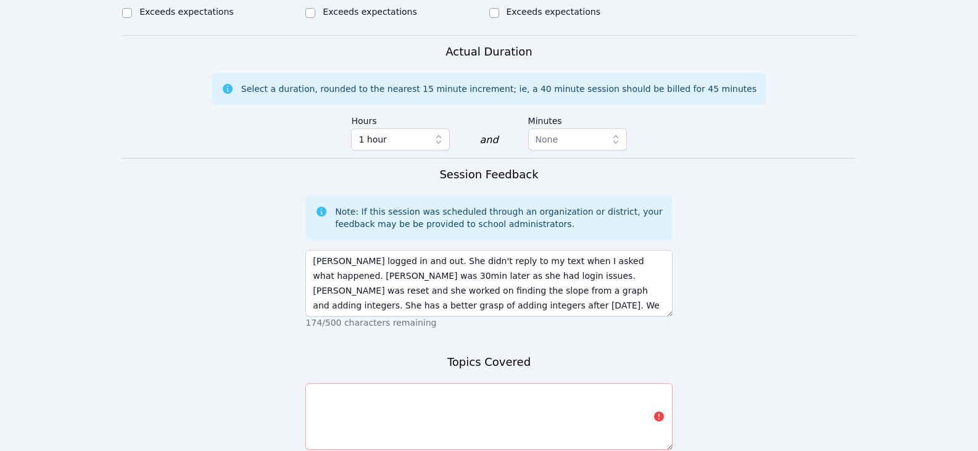
click at [304, 393] on form "Student Participation Do not enter a participation level for ABSENT students [P…" at bounding box center [488, 64] width 733 height 929
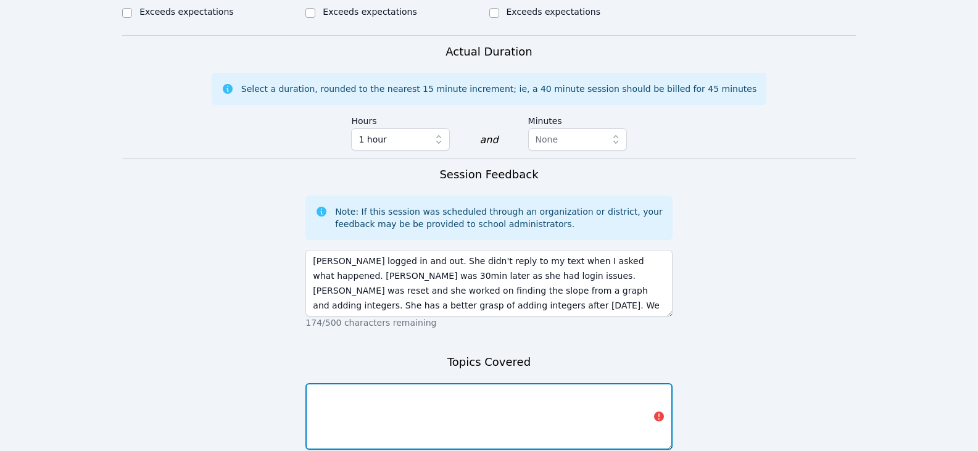
click at [320, 389] on textarea at bounding box center [488, 416] width 366 height 67
paste textarea "finding the slope from a graph"
click at [482, 402] on textarea "finding the slope from a graph adding integers" at bounding box center [488, 416] width 366 height 67
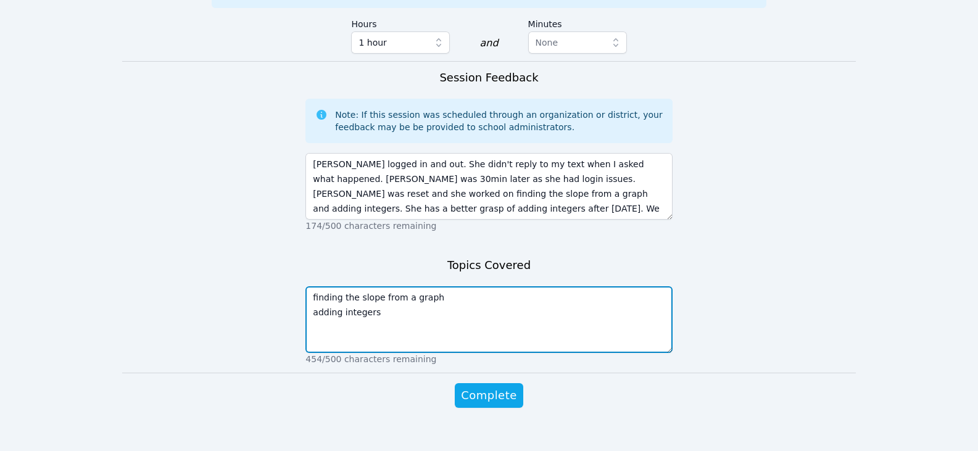
scroll to position [777, 0]
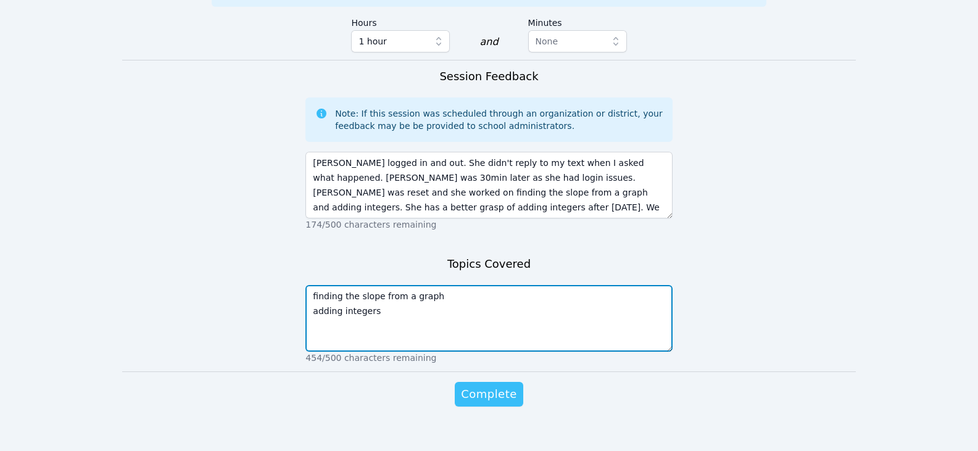
type textarea "finding the slope from a graph adding integers"
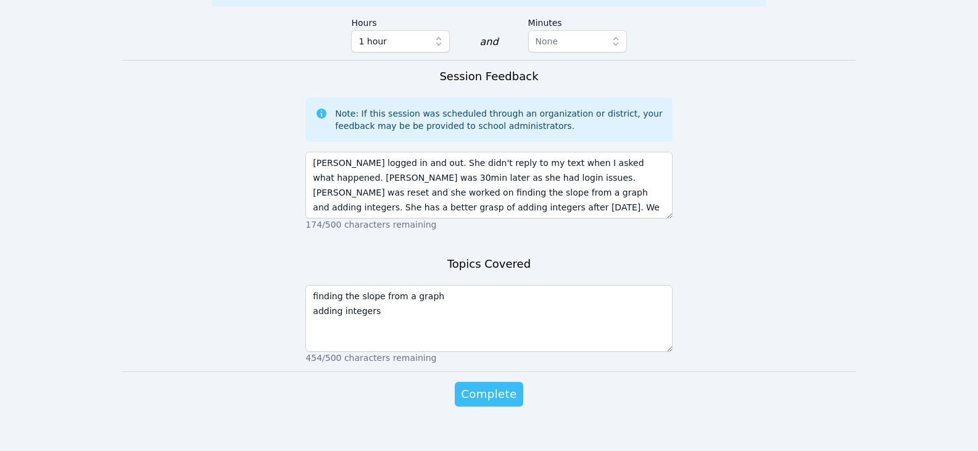
click at [508, 385] on span "Complete" at bounding box center [489, 393] width 56 height 17
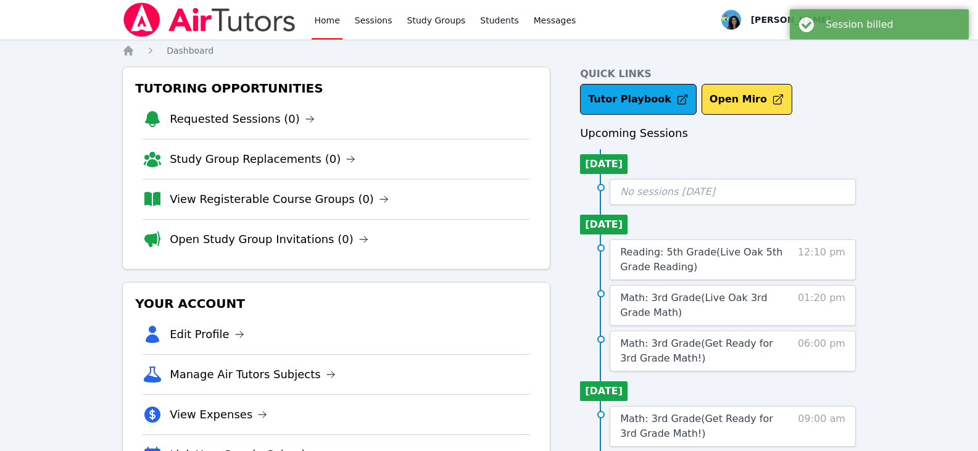
click at [875, 125] on div "Home Sessions Study Groups Students Messages Open user menu [PERSON_NAME] Open …" at bounding box center [489, 404] width 978 height 809
